Goal: Information Seeking & Learning: Check status

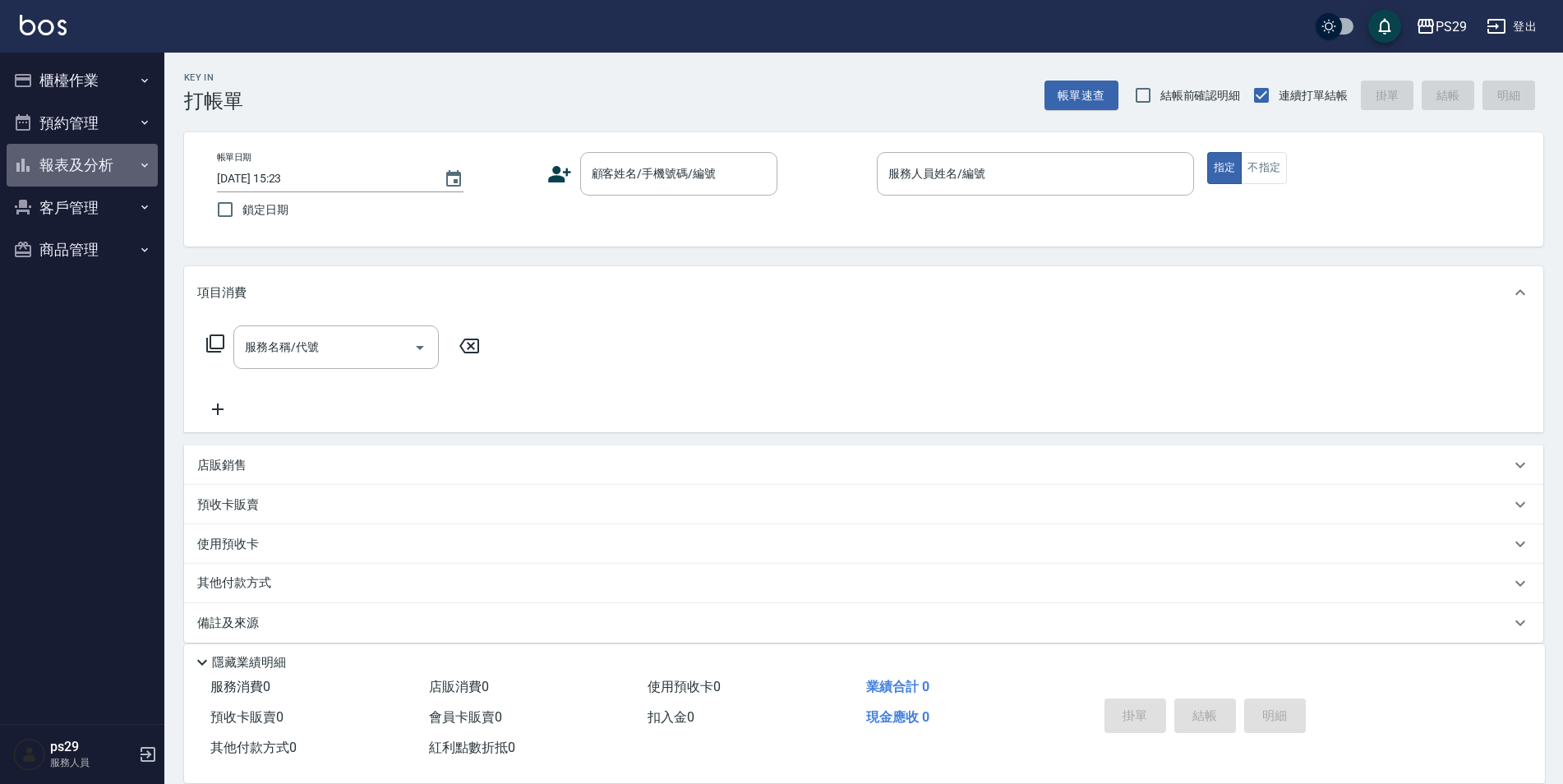
click at [138, 167] on button "報表及分析" at bounding box center [82, 165] width 151 height 43
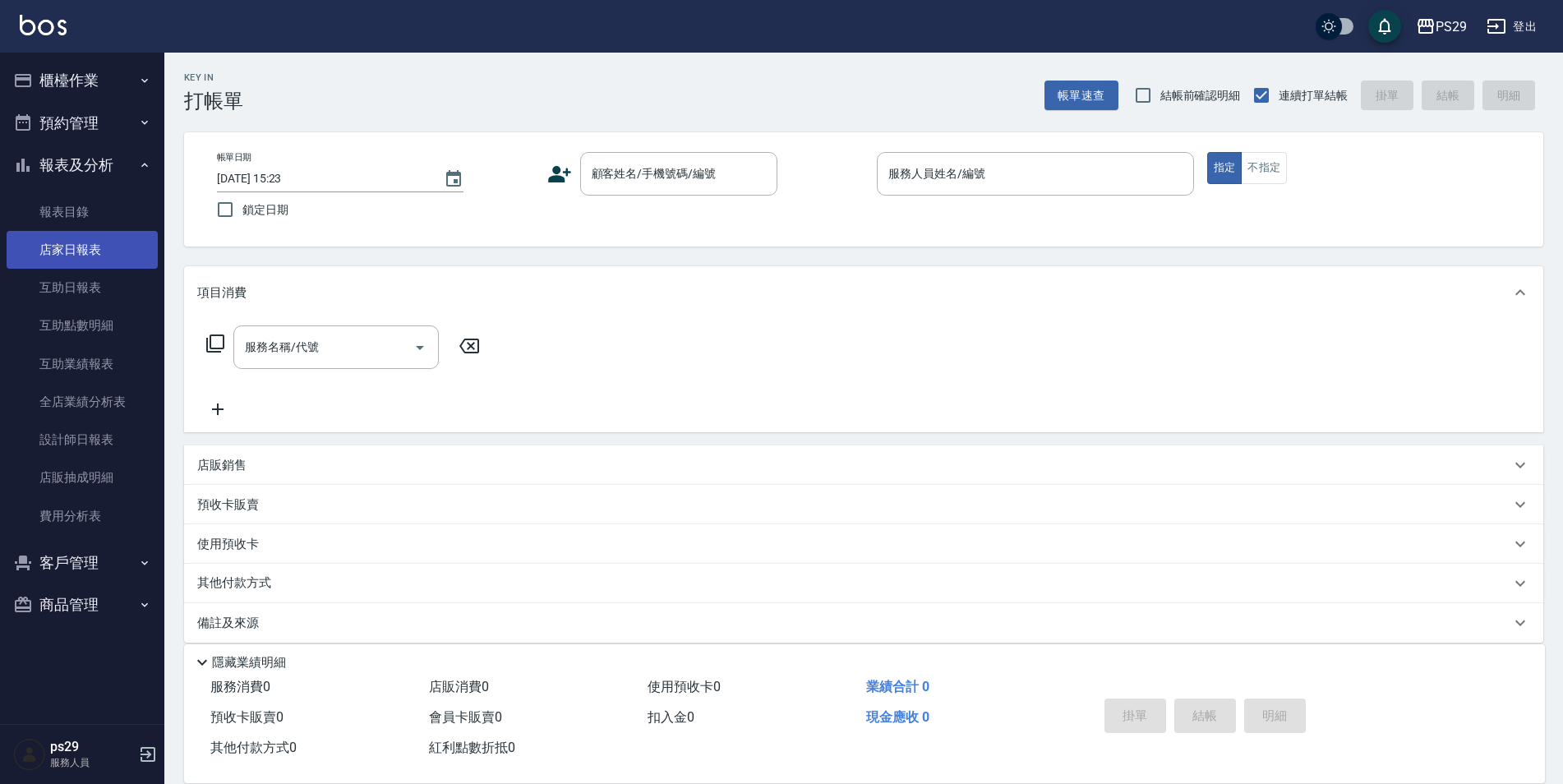
click at [128, 254] on link "店家日報表" at bounding box center [82, 249] width 151 height 37
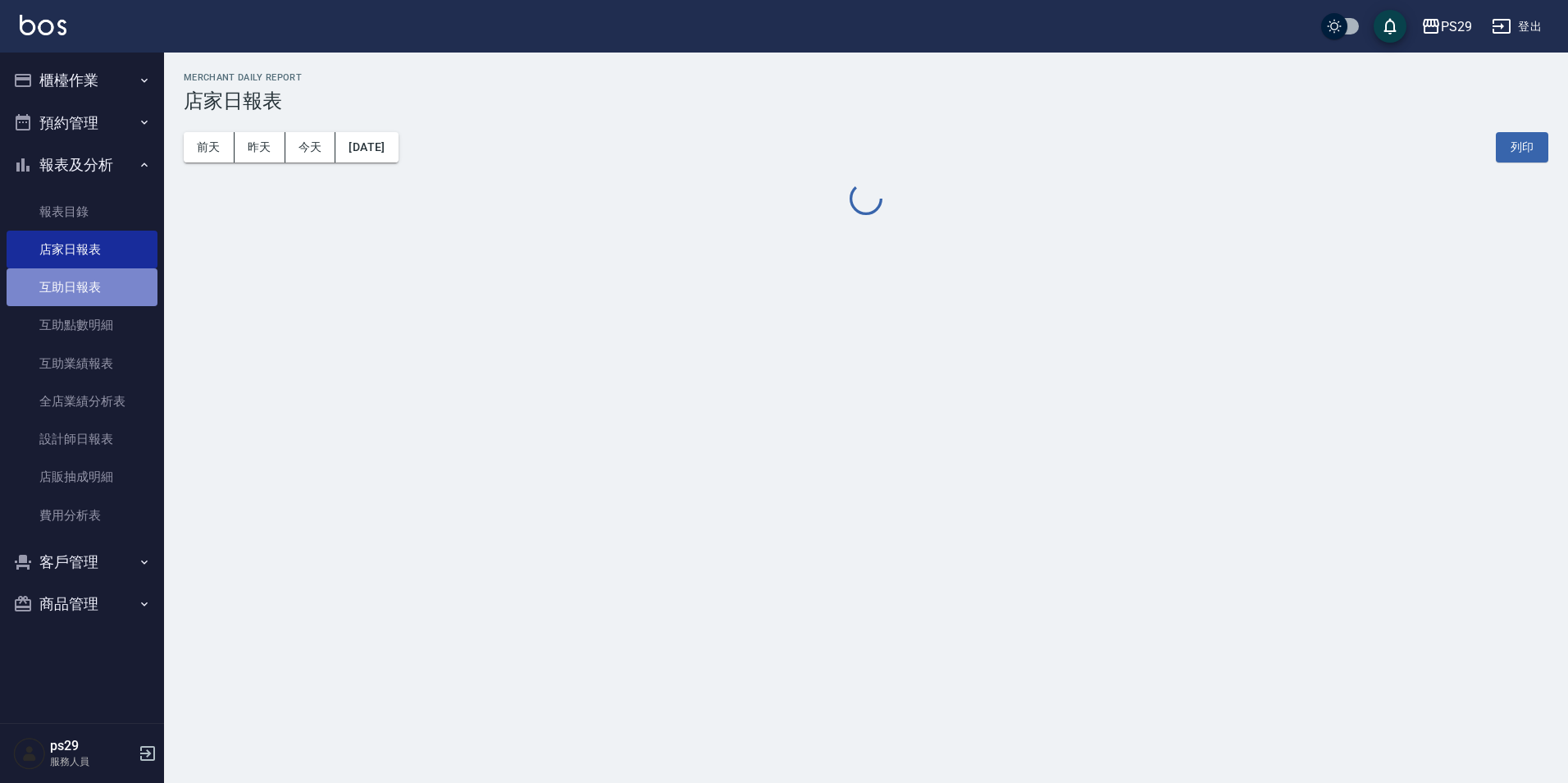
click at [117, 273] on link "互助日報表" at bounding box center [82, 286] width 151 height 37
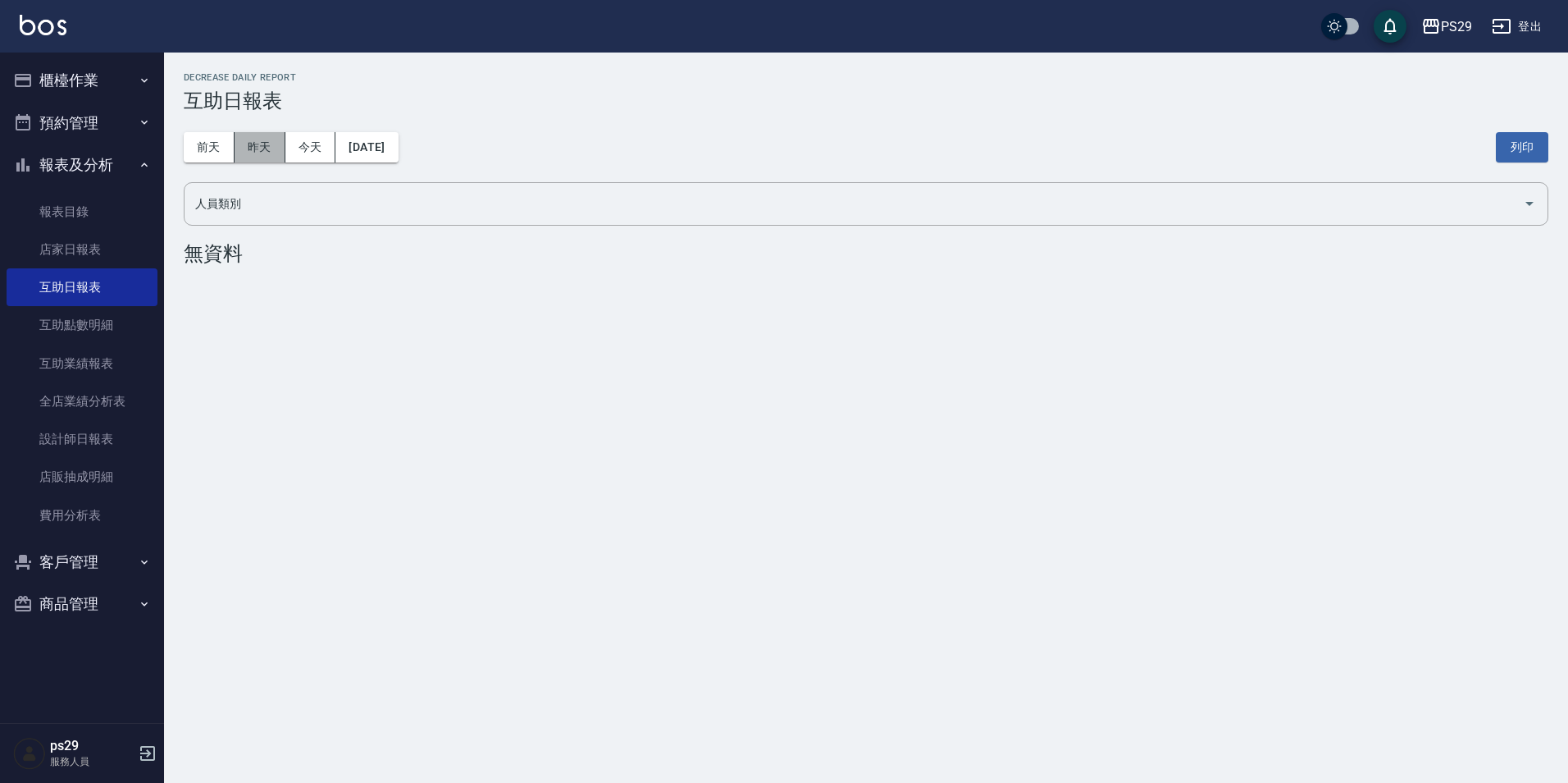
click at [276, 141] on button "昨天" at bounding box center [260, 146] width 51 height 30
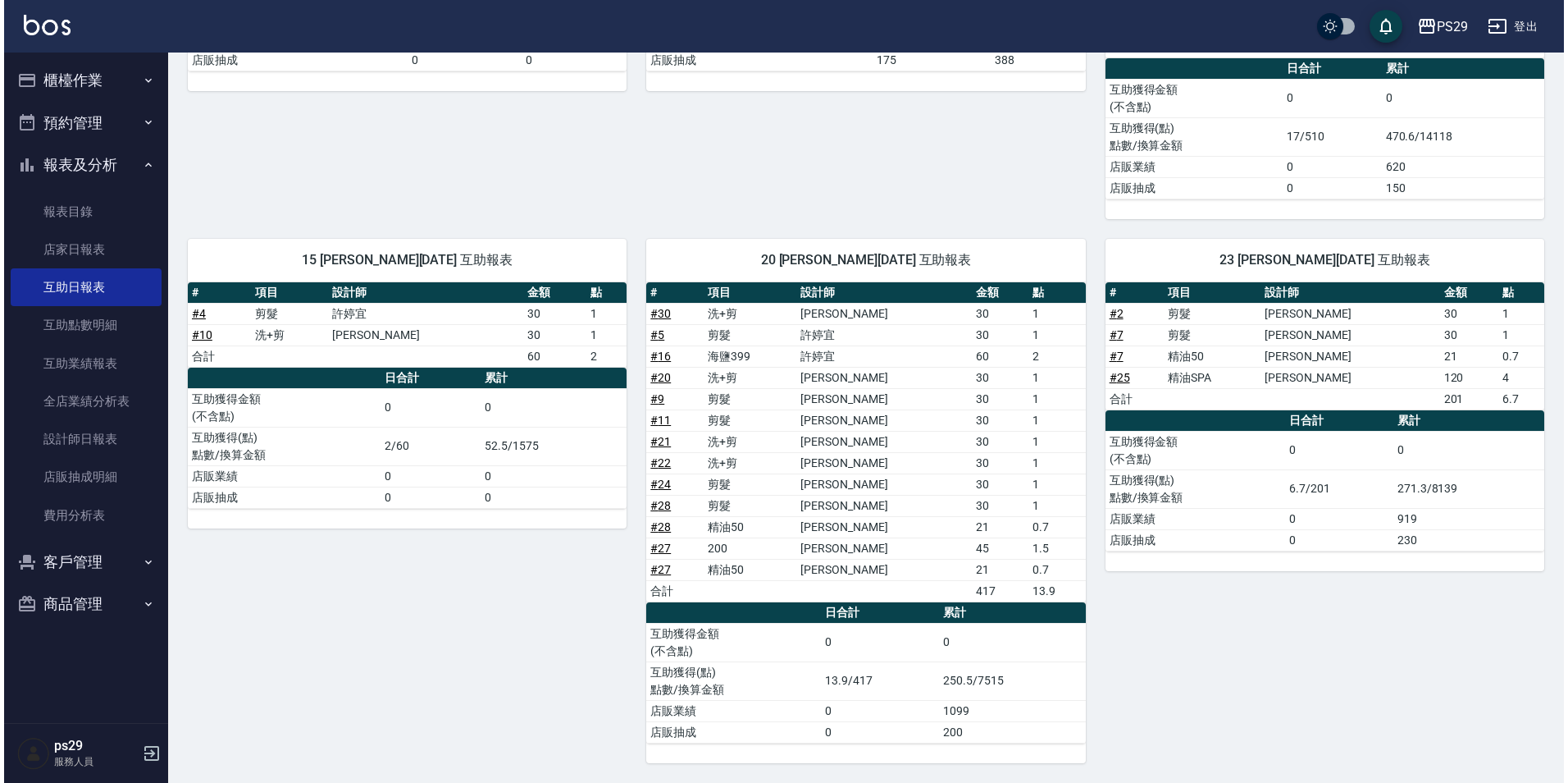
scroll to position [9, 0]
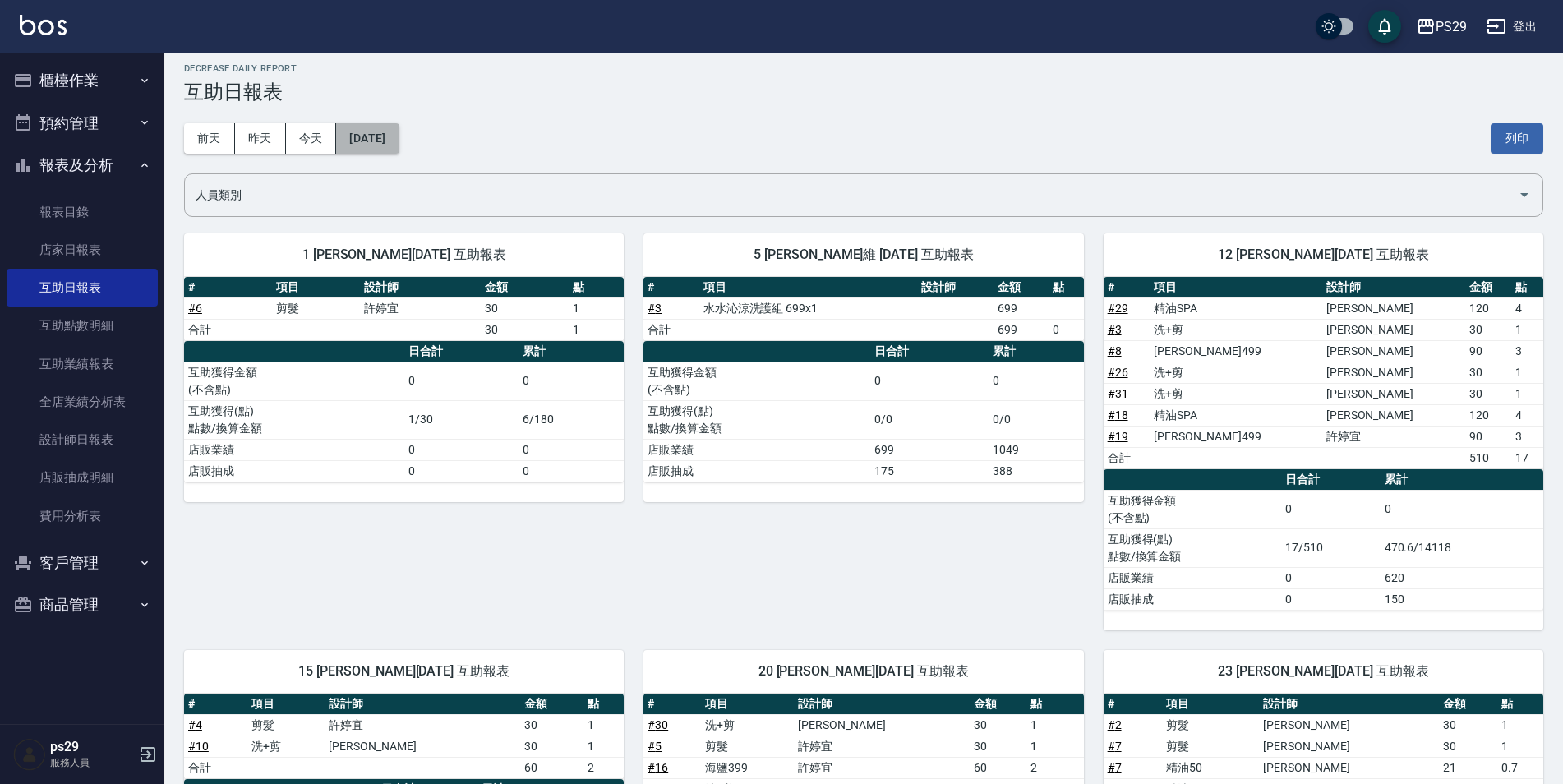
click at [398, 135] on button "[DATE]" at bounding box center [367, 137] width 63 height 30
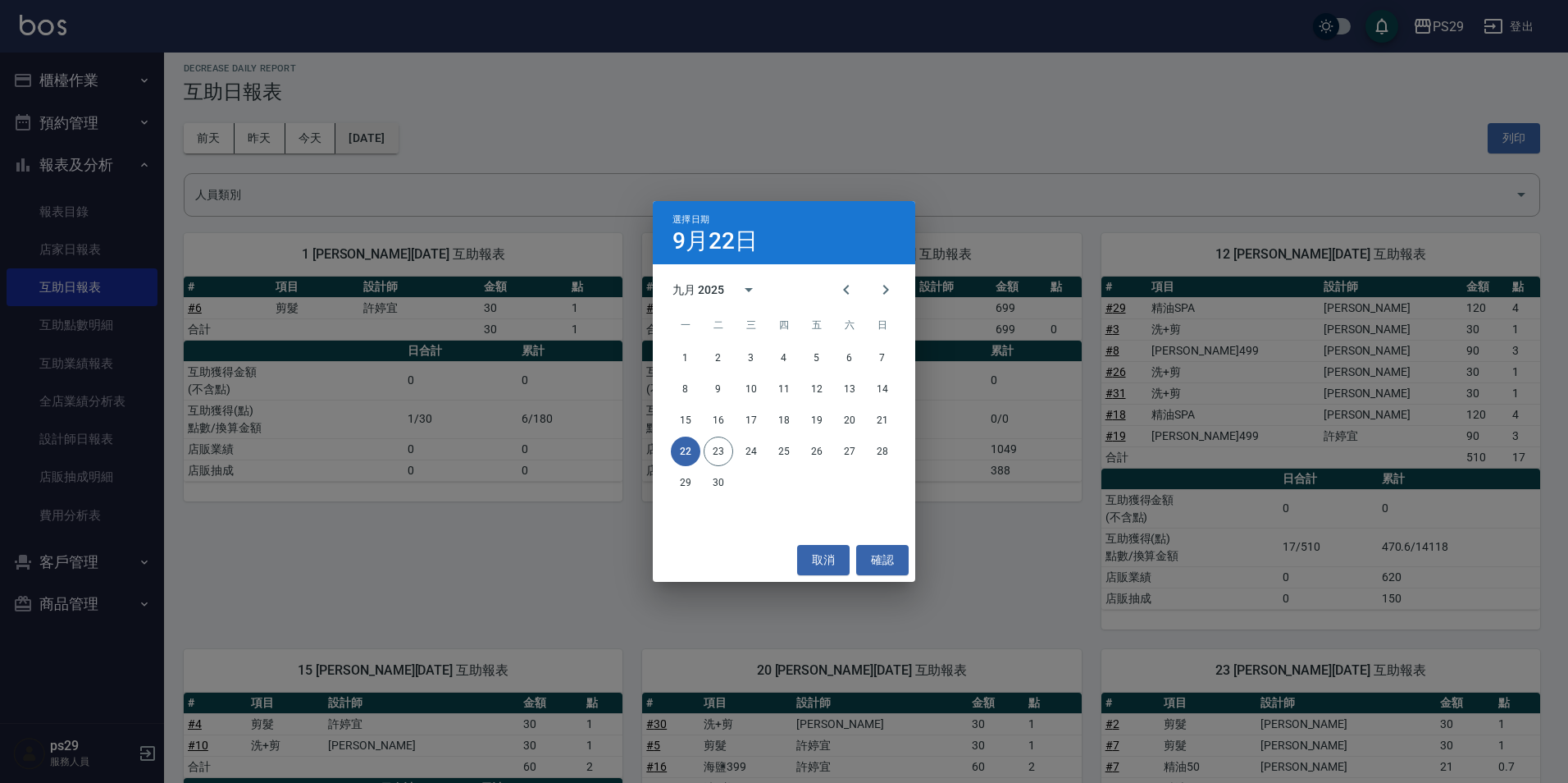
click at [422, 135] on div "選擇日期 [DATE] 九月 2025 一 二 三 四 五 六 日 1 2 3 4 5 6 7 8 9 10 11 12 13 14 15 16 17 18 …" at bounding box center [784, 391] width 1568 height 783
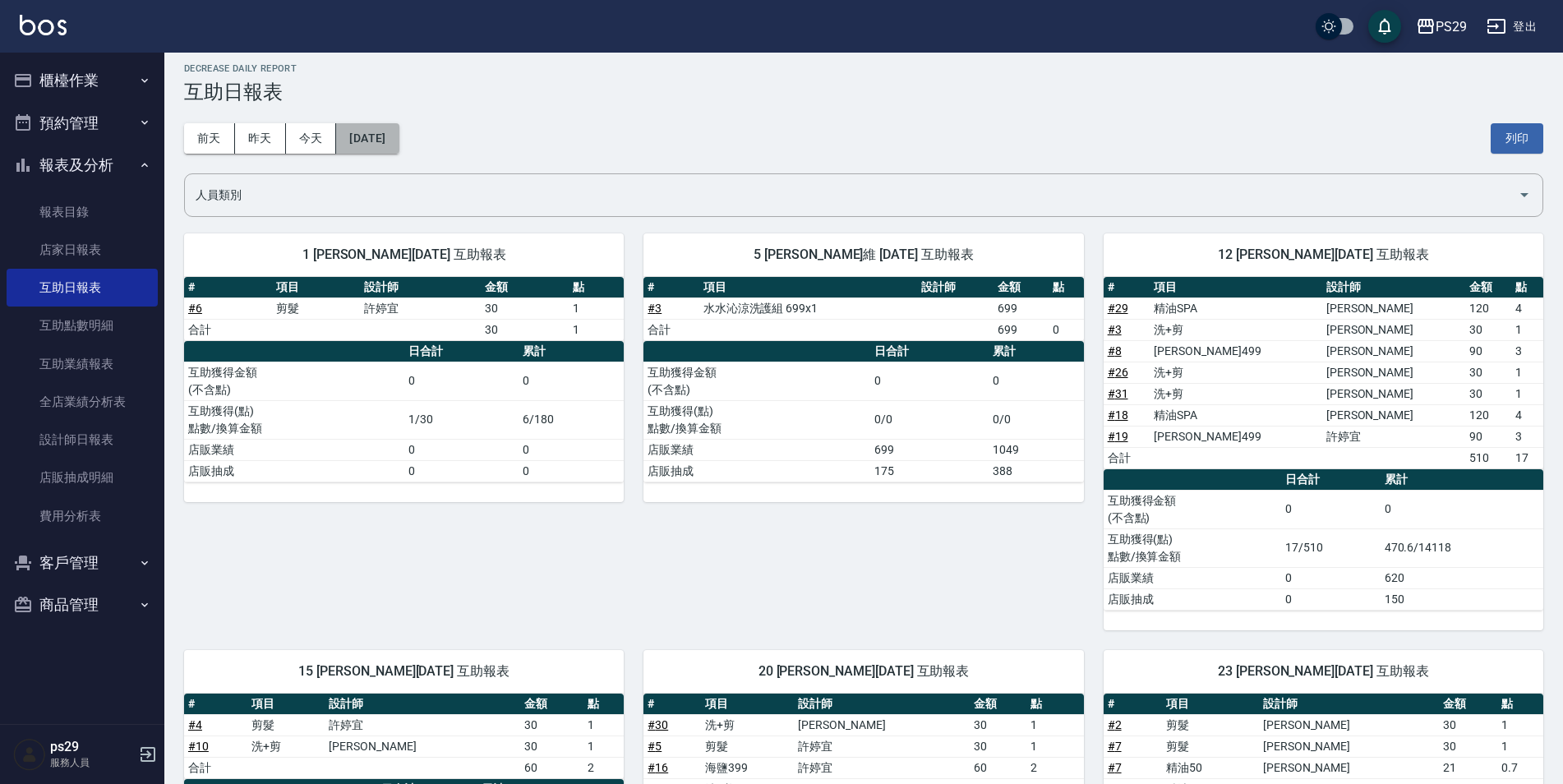
click at [385, 129] on button "[DATE]" at bounding box center [367, 137] width 63 height 30
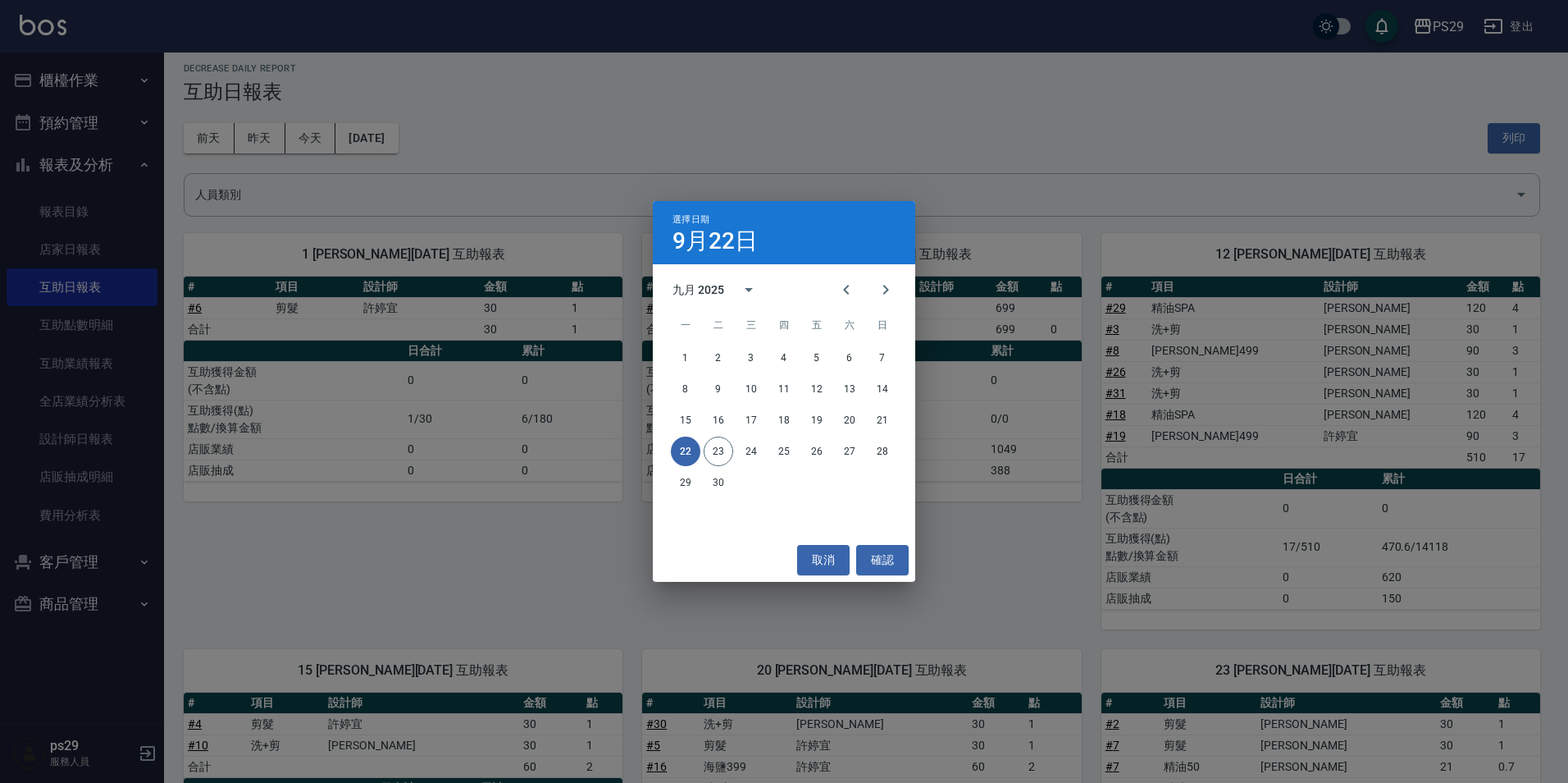
click at [732, 463] on div "22 23 24 25 26 27 28" at bounding box center [784, 451] width 263 height 29
click at [725, 450] on button "23" at bounding box center [718, 451] width 29 height 29
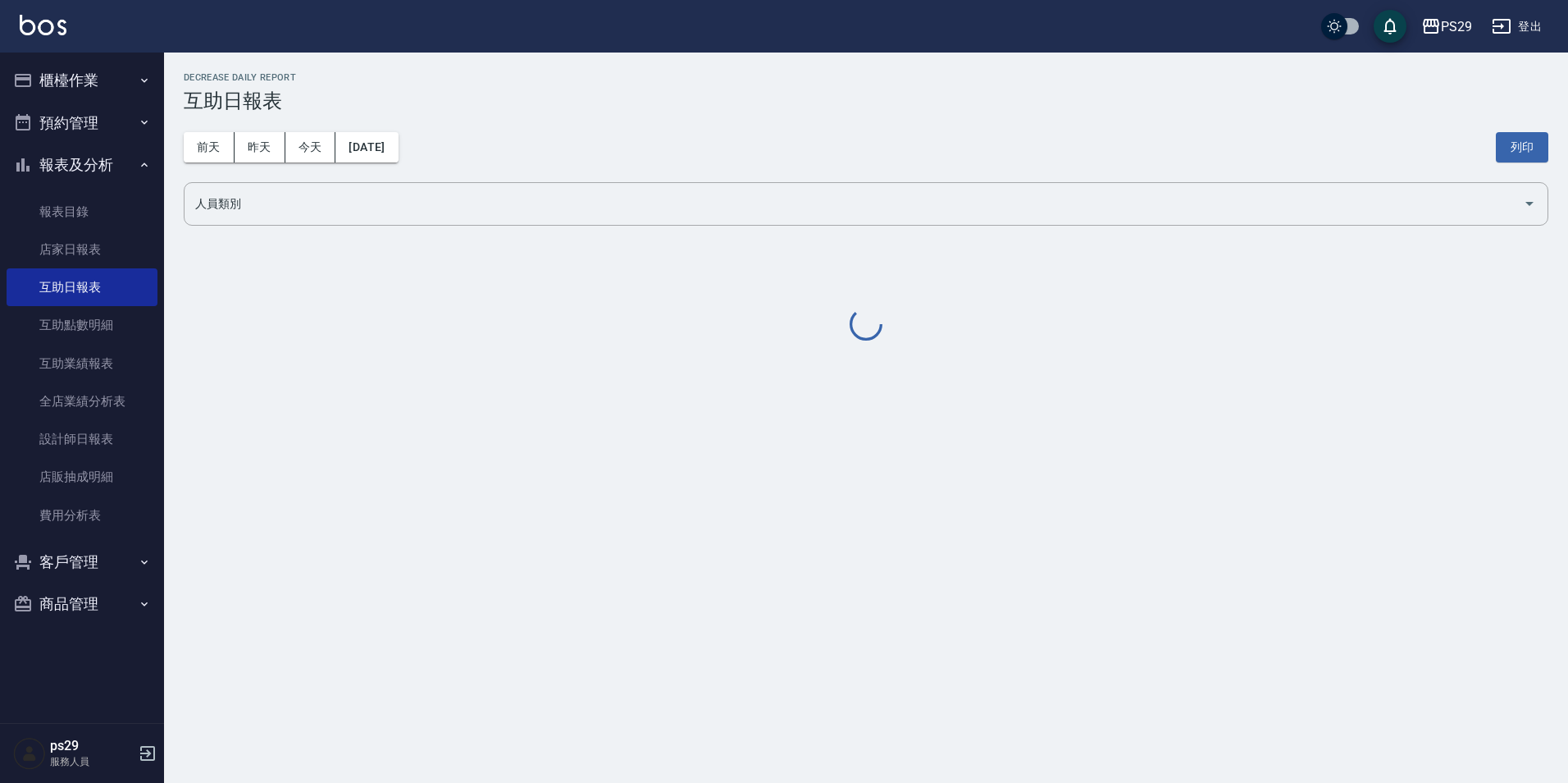
click at [646, 521] on div "PS29 [DATE] 互助日報表 列印時間： [DATE][PHONE_NUMBER]:43 Decrease Daily Report 互助日報表 [DA…" at bounding box center [784, 391] width 1568 height 783
click at [120, 441] on link "設計師日報表" at bounding box center [82, 438] width 151 height 37
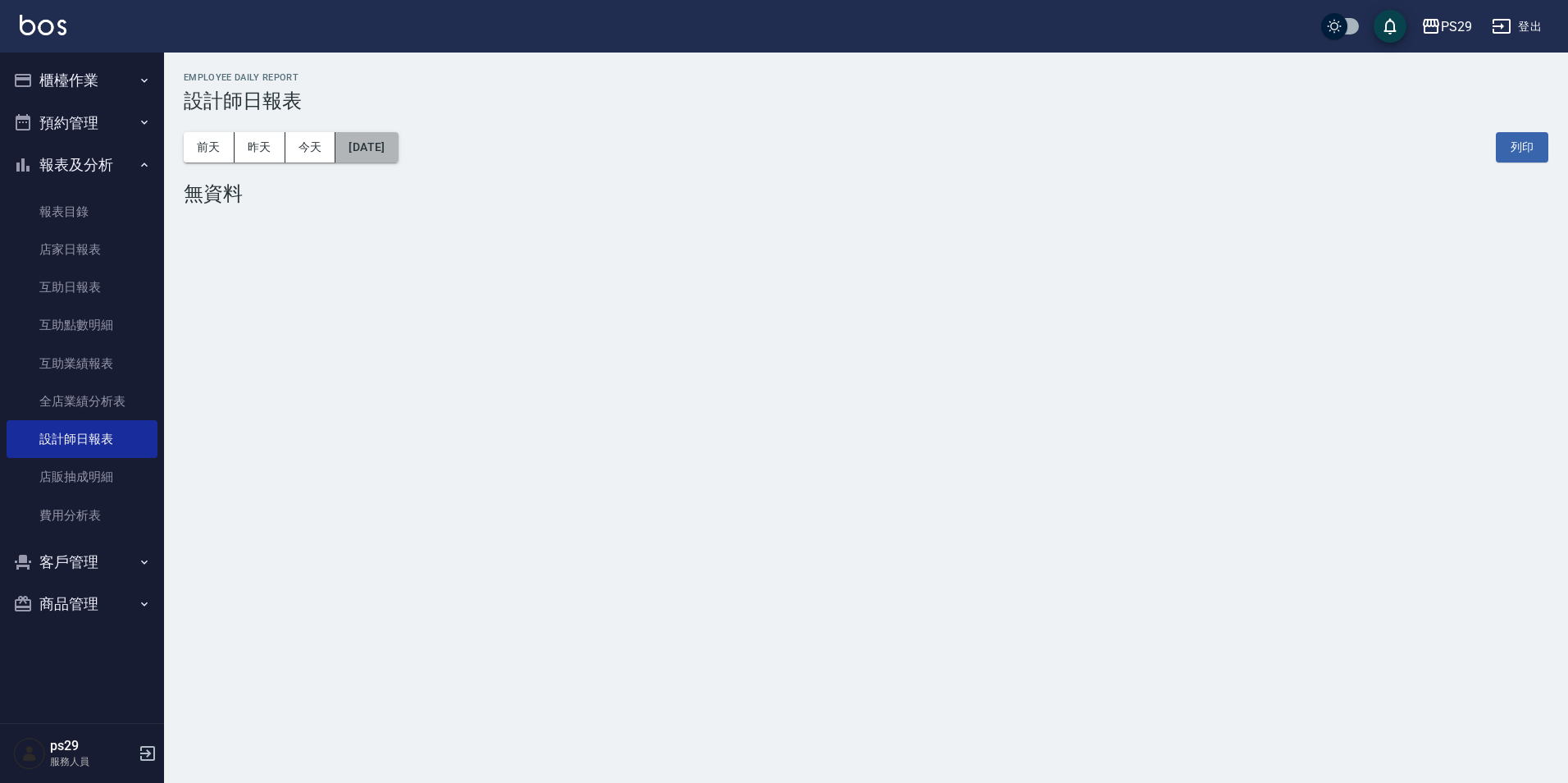
click at [361, 146] on button "[DATE]" at bounding box center [366, 146] width 63 height 30
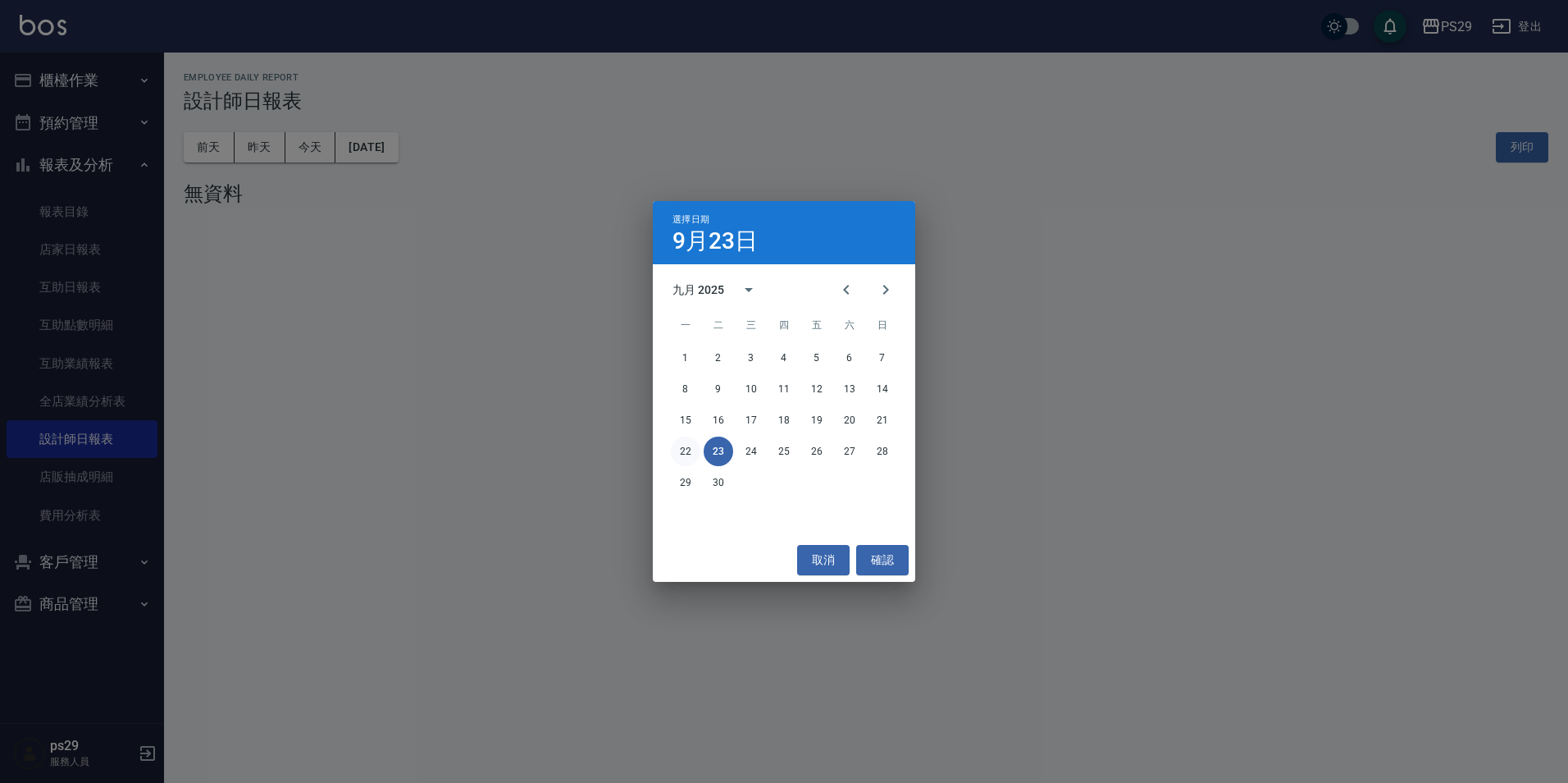
click at [691, 442] on button "22" at bounding box center [685, 451] width 29 height 29
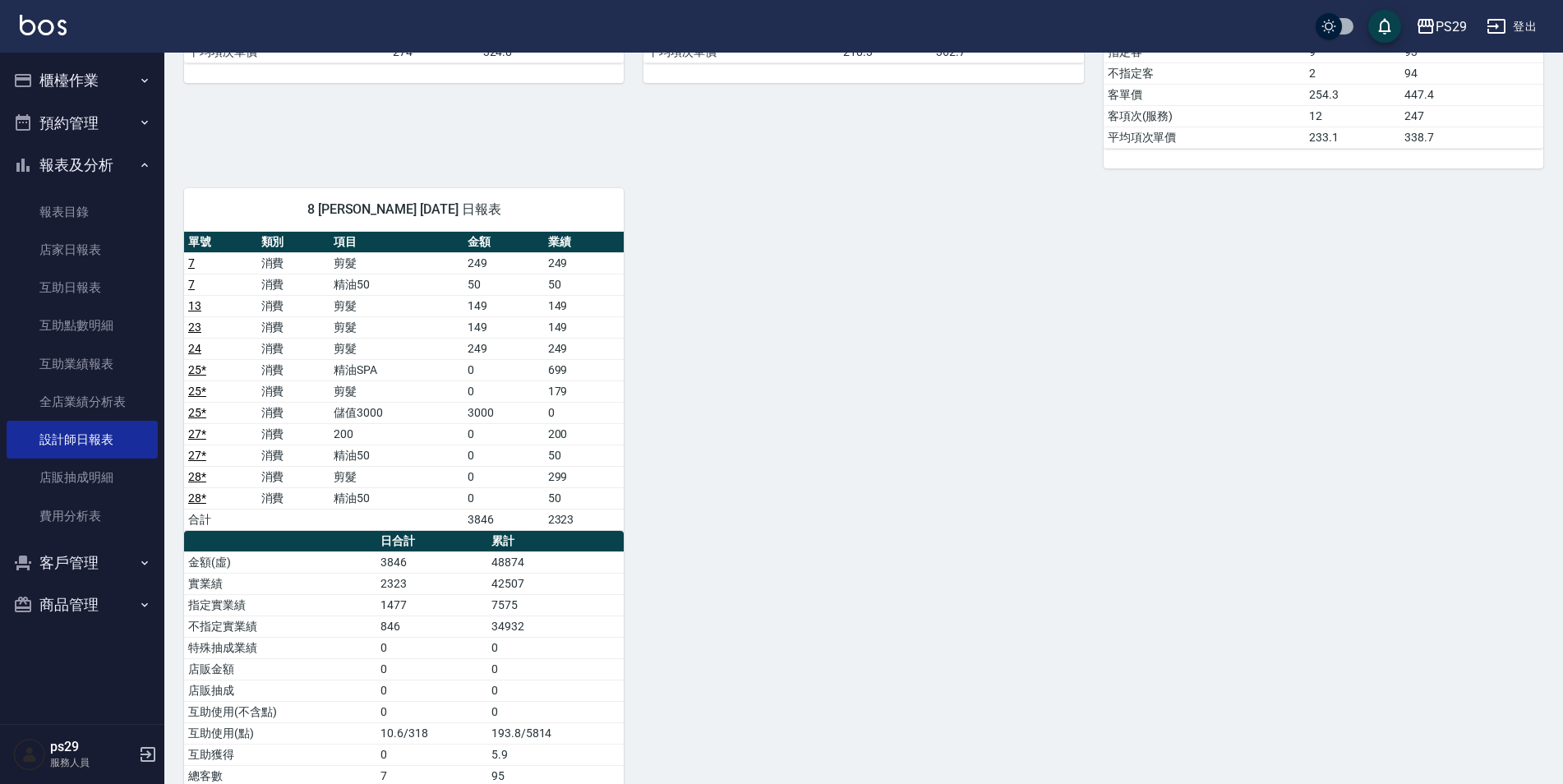
scroll to position [889, 0]
